Goal: Navigation & Orientation: Find specific page/section

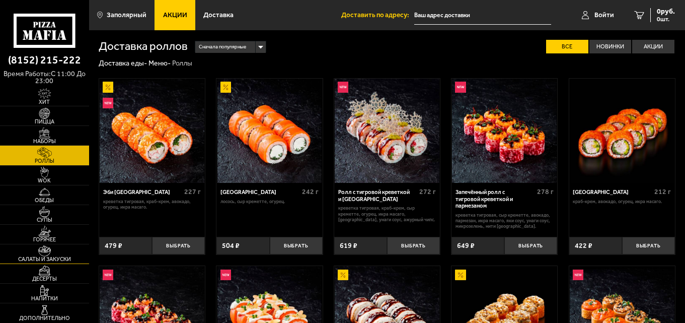
click at [49, 257] on span "Салаты и закуски" at bounding box center [44, 259] width 89 height 6
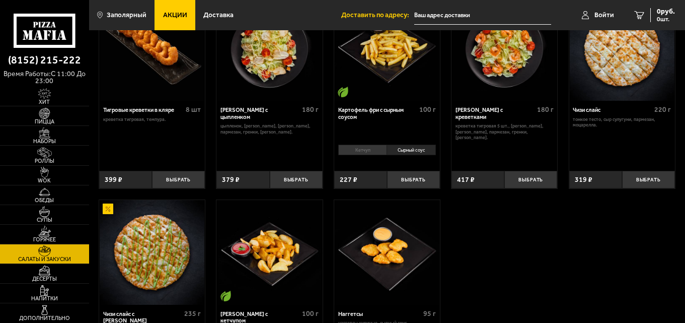
scroll to position [201, 0]
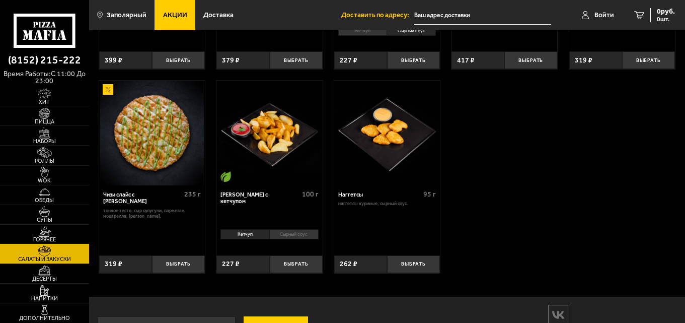
click at [60, 233] on link "Горячее" at bounding box center [44, 233] width 89 height 19
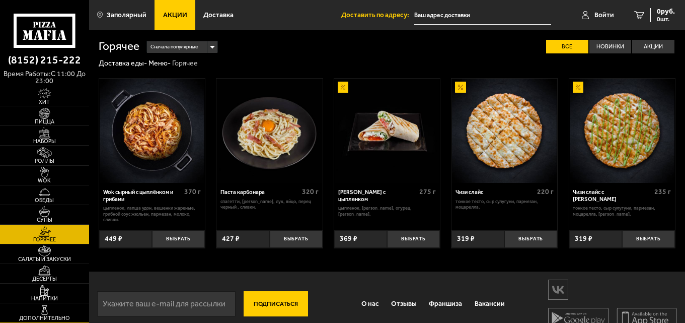
scroll to position [15, 0]
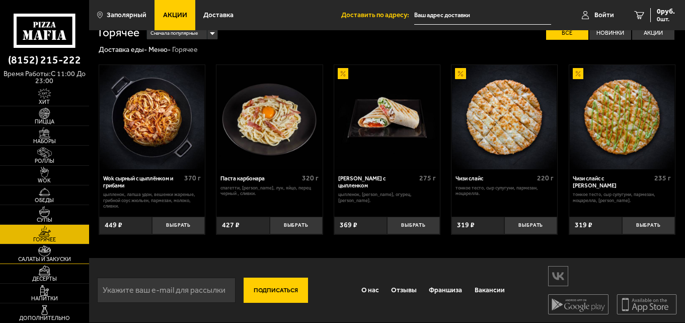
click at [56, 256] on span "Салаты и закуски" at bounding box center [44, 259] width 89 height 6
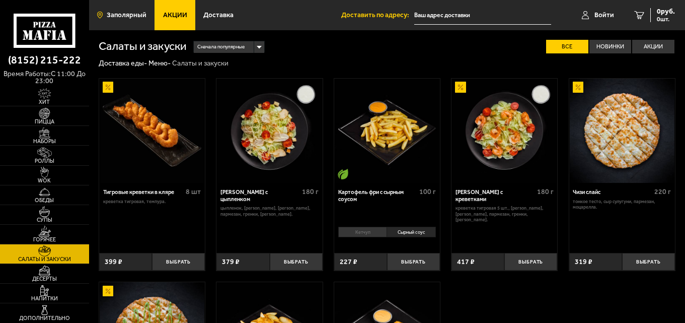
click at [130, 16] on span "Заполярный" at bounding box center [127, 15] width 40 height 7
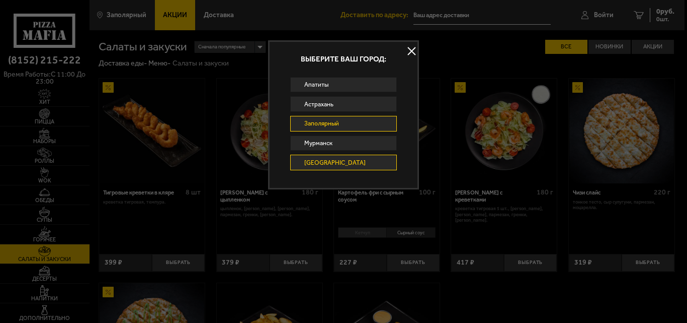
click at [341, 161] on link "[GEOGRAPHIC_DATA]" at bounding box center [343, 162] width 107 height 16
